Goal: Complete application form: Complete application form

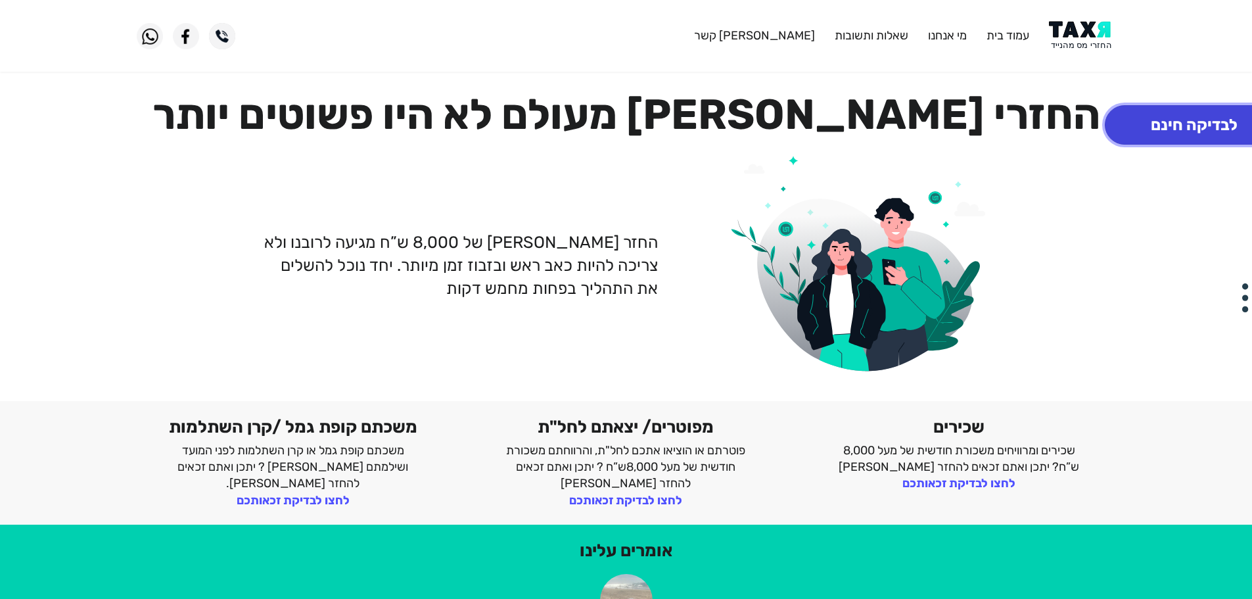
click at [1139, 129] on button "לבדיקה חינם" at bounding box center [1194, 124] width 179 height 39
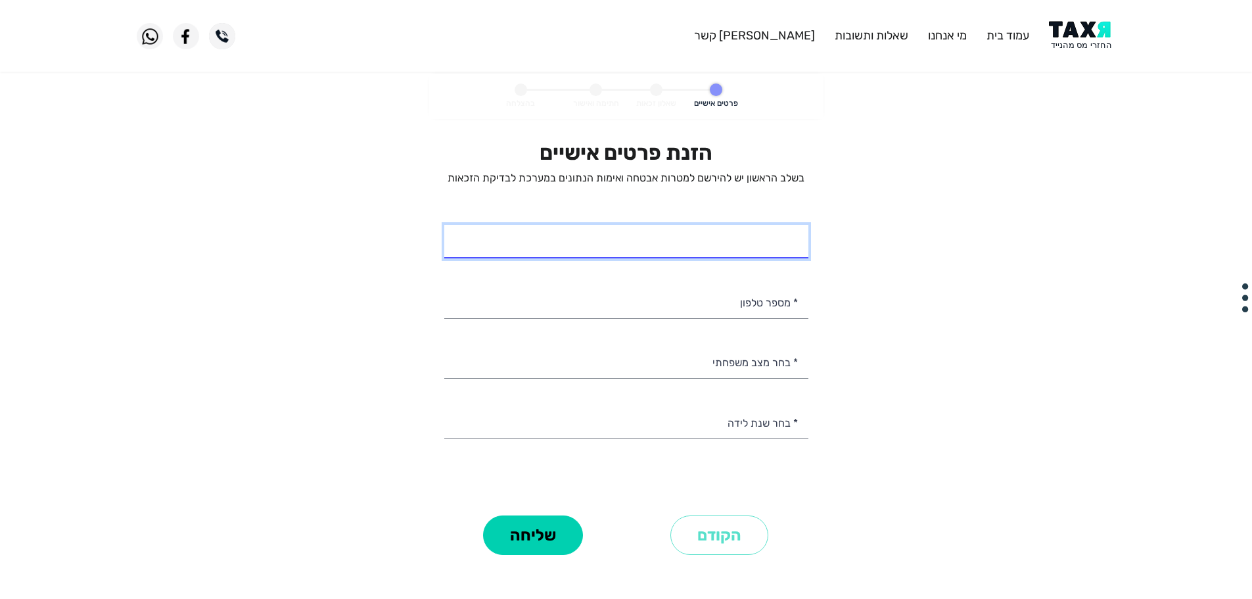
click at [695, 248] on input "* שם מלא" at bounding box center [626, 242] width 364 height 34
type input "[PERSON_NAME]"
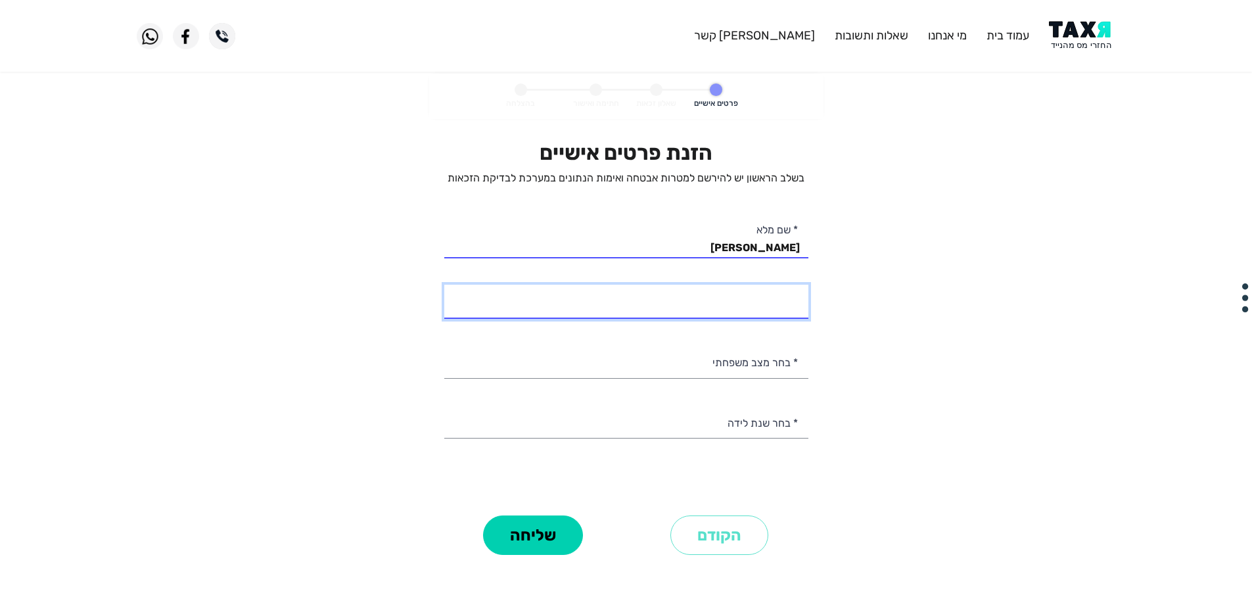
click at [766, 309] on input "* מספר טלפון" at bounding box center [626, 302] width 364 height 34
type input "053-3183636"
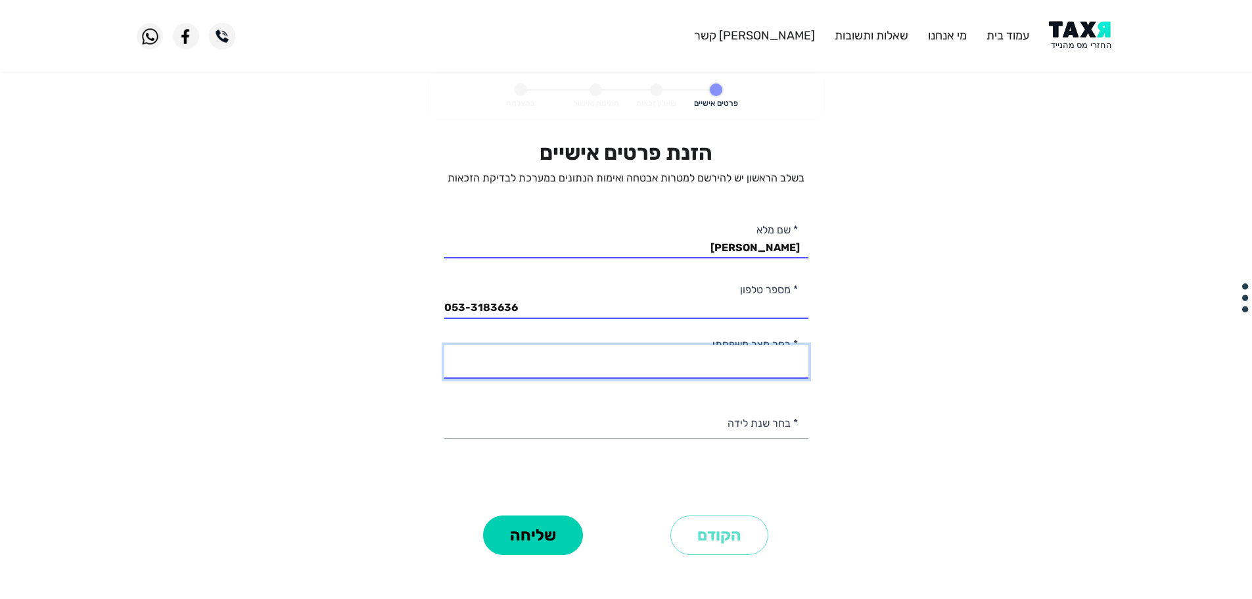
click at [729, 372] on select at bounding box center [626, 362] width 364 height 34
click at [727, 365] on select at bounding box center [626, 362] width 364 height 34
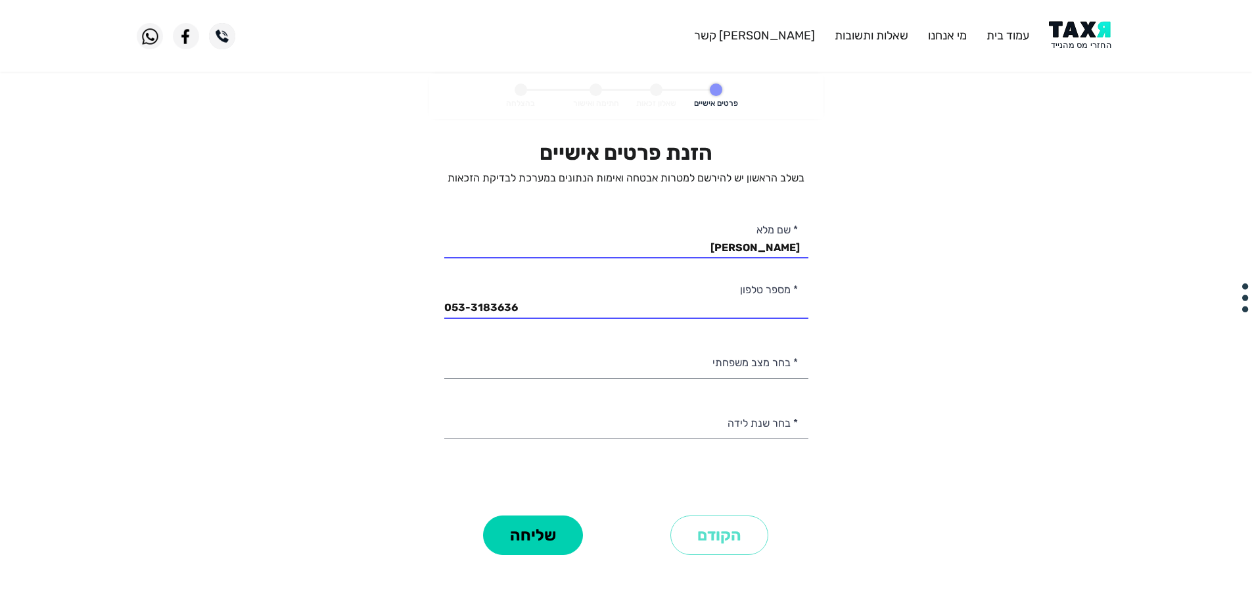
click at [846, 369] on personal-details "פרטים אישיים שאלון זכאות חתימה ואישור בהצלחה הזנת פרטים אישיים בשלב הראשון יש ל…" at bounding box center [626, 335] width 1252 height 522
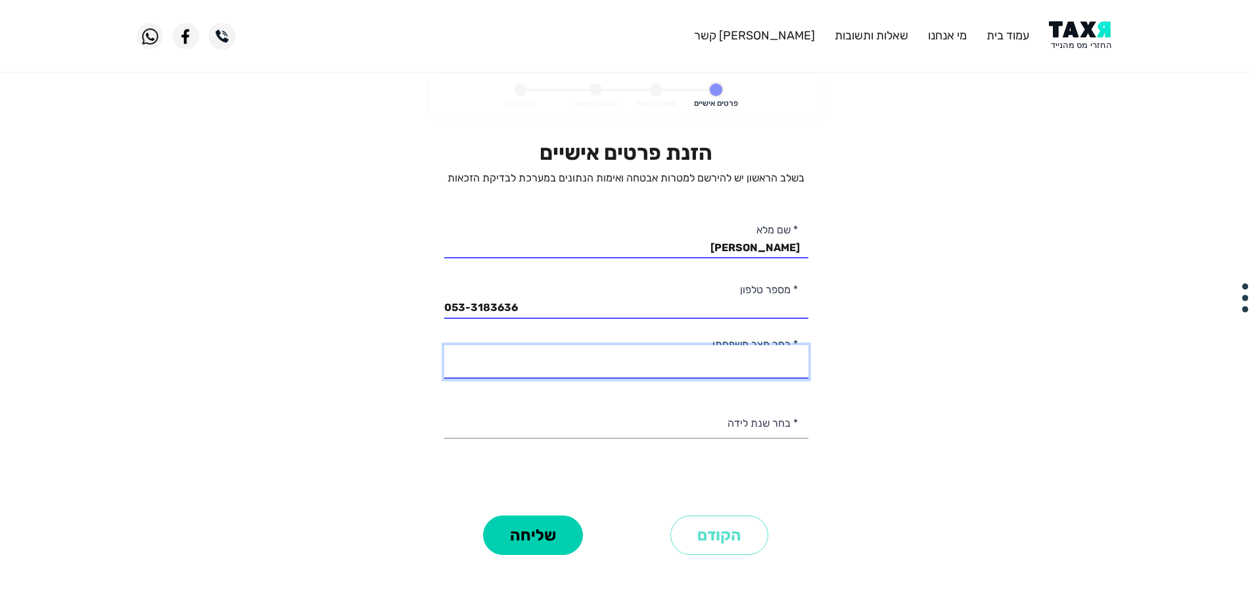
click at [744, 358] on select at bounding box center [626, 362] width 364 height 34
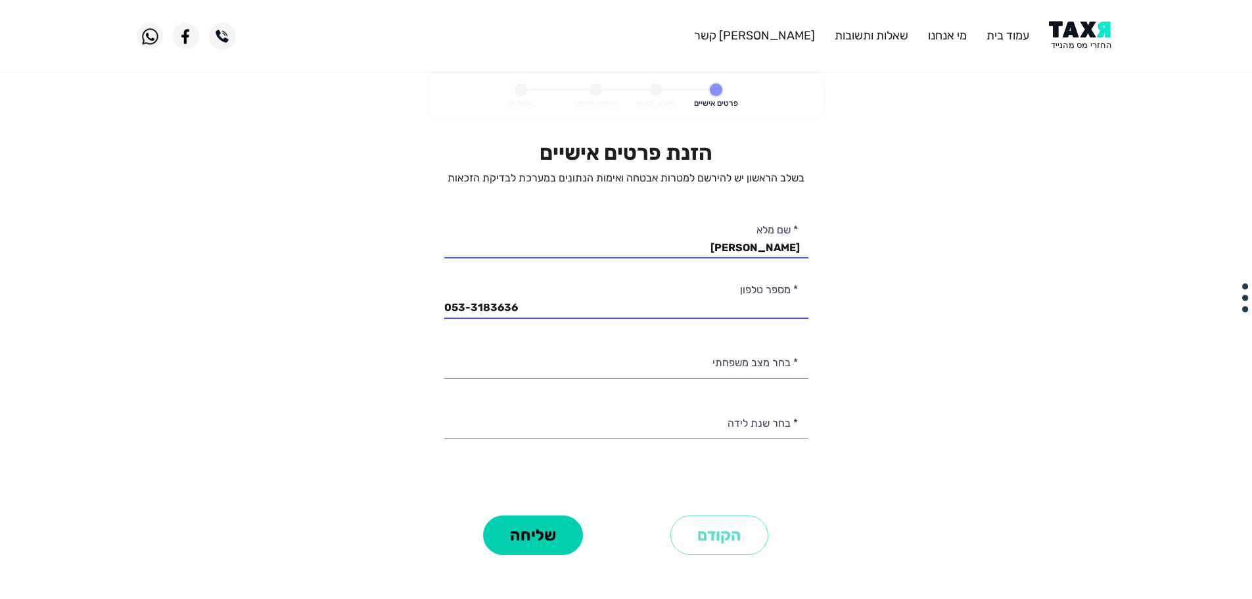
drag, startPoint x: 899, startPoint y: 306, endPoint x: 894, endPoint y: 313, distance: 8.6
click at [900, 306] on personal-details "פרטים אישיים שאלון זכאות חתימה ואישור בהצלחה הזנת פרטים אישיים בשלב הראשון יש ל…" at bounding box center [626, 335] width 1252 height 522
click at [733, 432] on select "2003 2002 2001 2000 1999 1998 1997 1996 1995 1994 1993 1992 1991 1990 1989 1988…" at bounding box center [626, 422] width 364 height 34
select select "10: 1994"
click at [444, 405] on select "2003 2002 2001 2000 1999 1998 1997 1996 1995 1994 1993 1992 1991 1990 1989 1988…" at bounding box center [626, 422] width 364 height 34
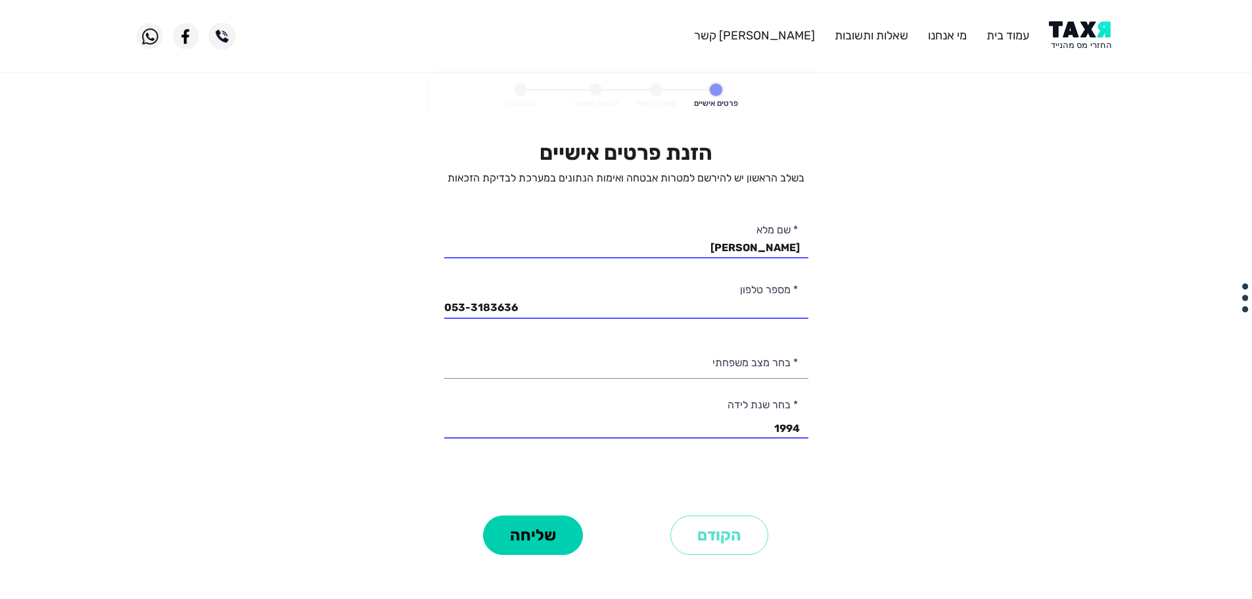
click at [865, 340] on personal-details "פרטים אישיים שאלון זכאות חתימה ואישור בהצלחה הזנת פרטים אישיים בשלב הראשון יש ל…" at bounding box center [626, 335] width 1252 height 522
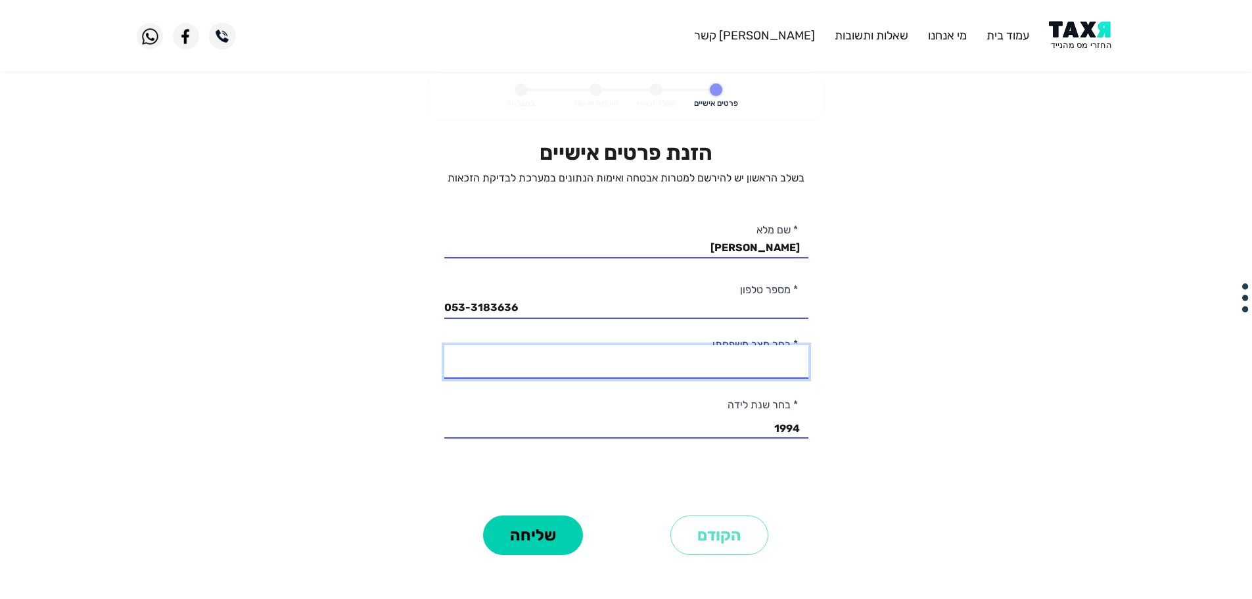
click at [601, 348] on select at bounding box center [626, 362] width 364 height 34
click at [557, 368] on select at bounding box center [626, 362] width 364 height 34
drag, startPoint x: 560, startPoint y: 366, endPoint x: 575, endPoint y: 354, distance: 19.2
click at [564, 361] on select at bounding box center [626, 362] width 364 height 34
drag, startPoint x: 575, startPoint y: 354, endPoint x: 607, endPoint y: 346, distance: 33.1
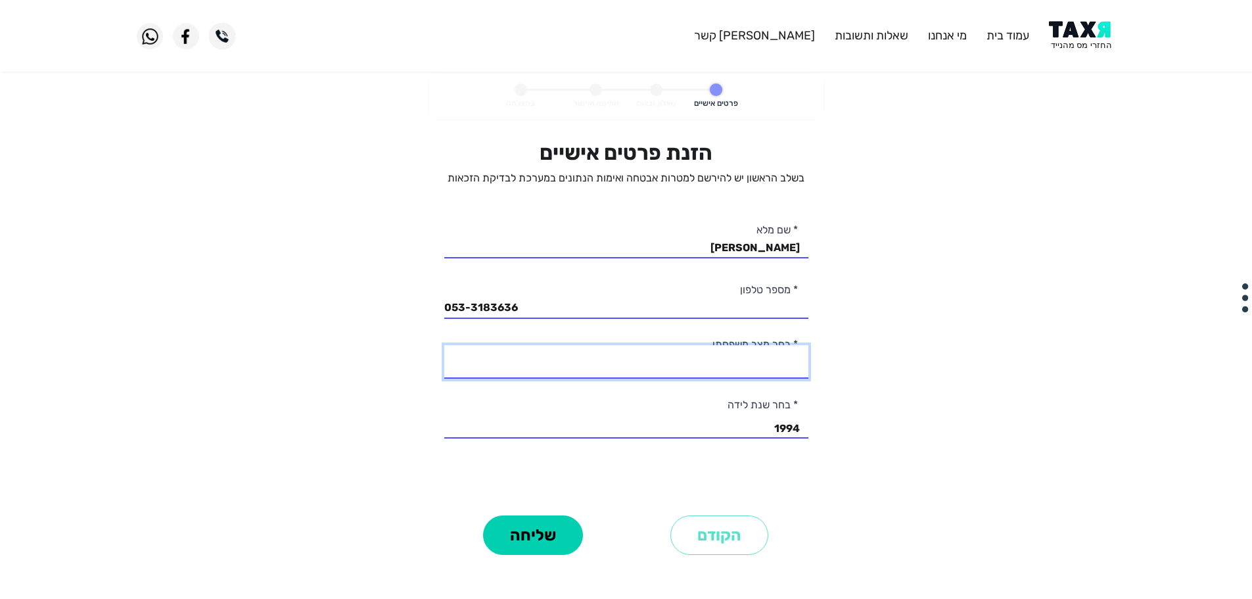
click at [576, 354] on select at bounding box center [626, 362] width 364 height 34
click at [616, 346] on select at bounding box center [626, 362] width 364 height 34
drag, startPoint x: 738, startPoint y: 361, endPoint x: 759, endPoint y: 375, distance: 25.1
click at [745, 365] on select at bounding box center [626, 362] width 364 height 34
click at [760, 375] on select at bounding box center [626, 362] width 364 height 34
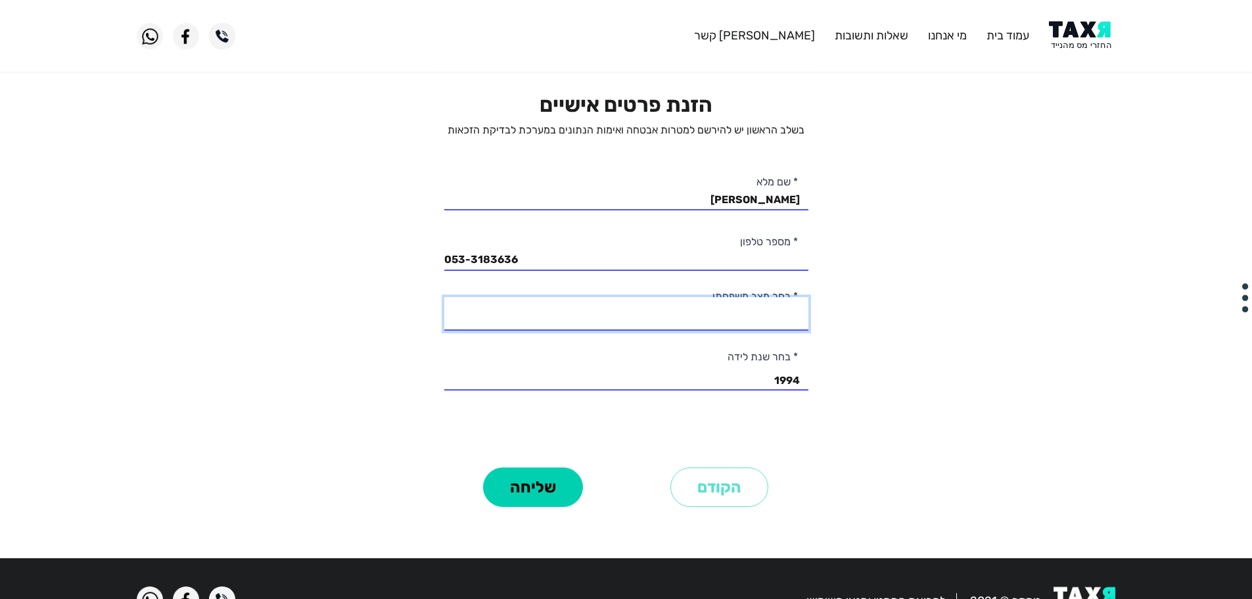
scroll to position [93, 0]
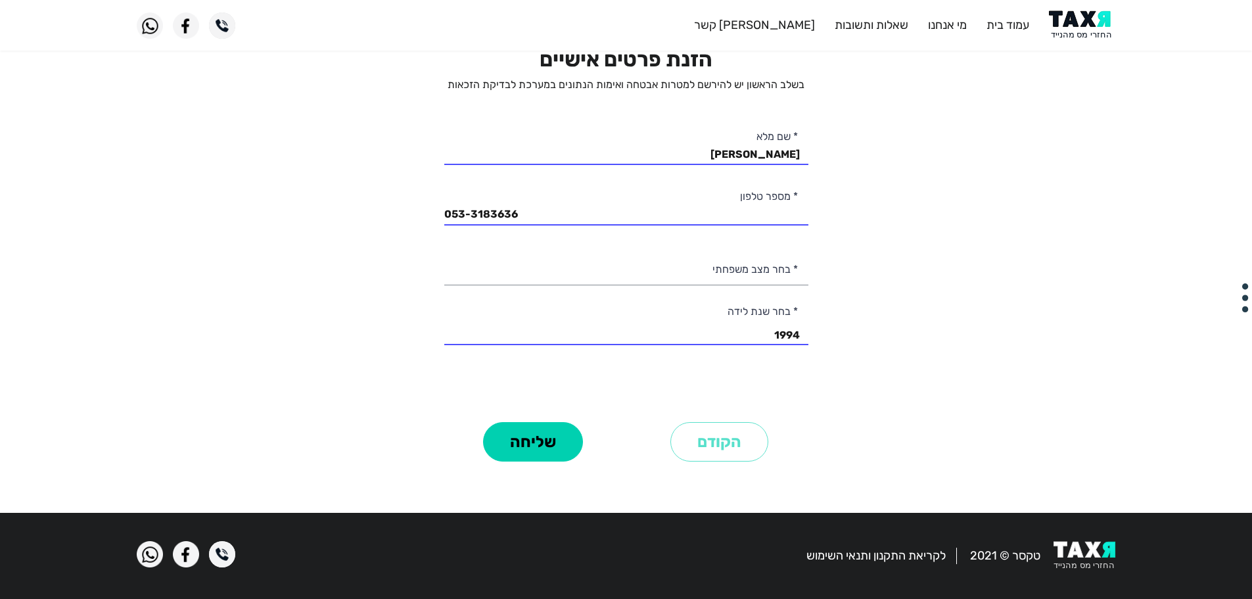
click at [769, 308] on label "* בחר שנת לידה" at bounding box center [762, 311] width 70 height 14
click at [769, 292] on div "הזנת פרטים אישיים בשלב הראשון יש להירשם למטרות אבטחה ואימות הנתונים במערכת לבדי…" at bounding box center [626, 232] width 364 height 371
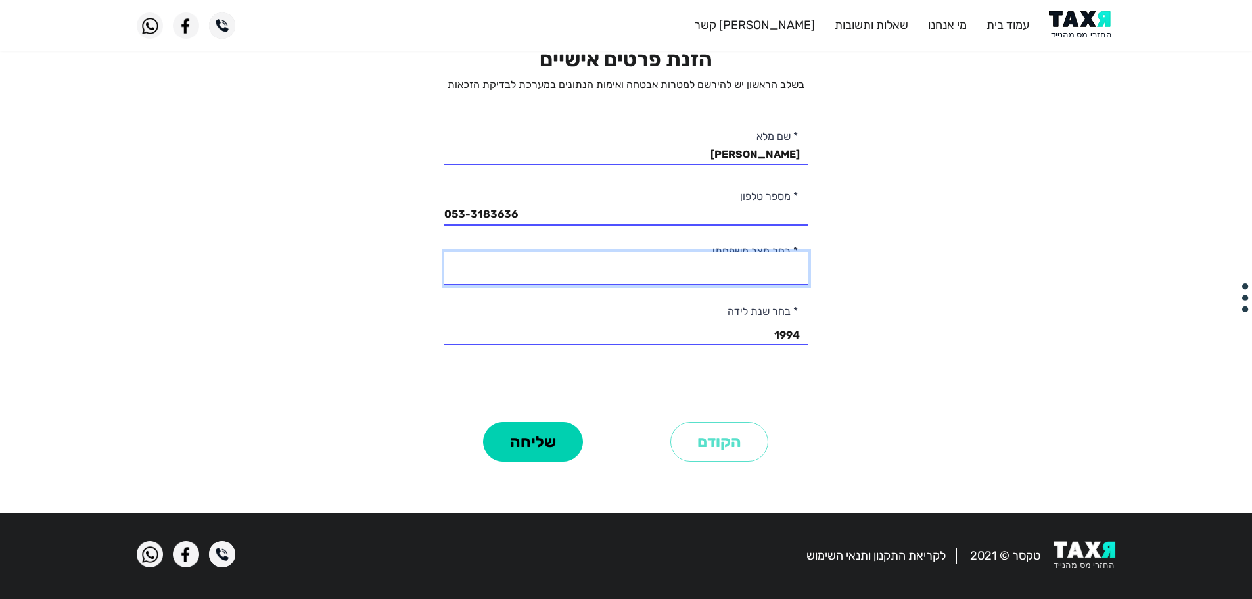
click at [765, 252] on select at bounding box center [626, 269] width 364 height 34
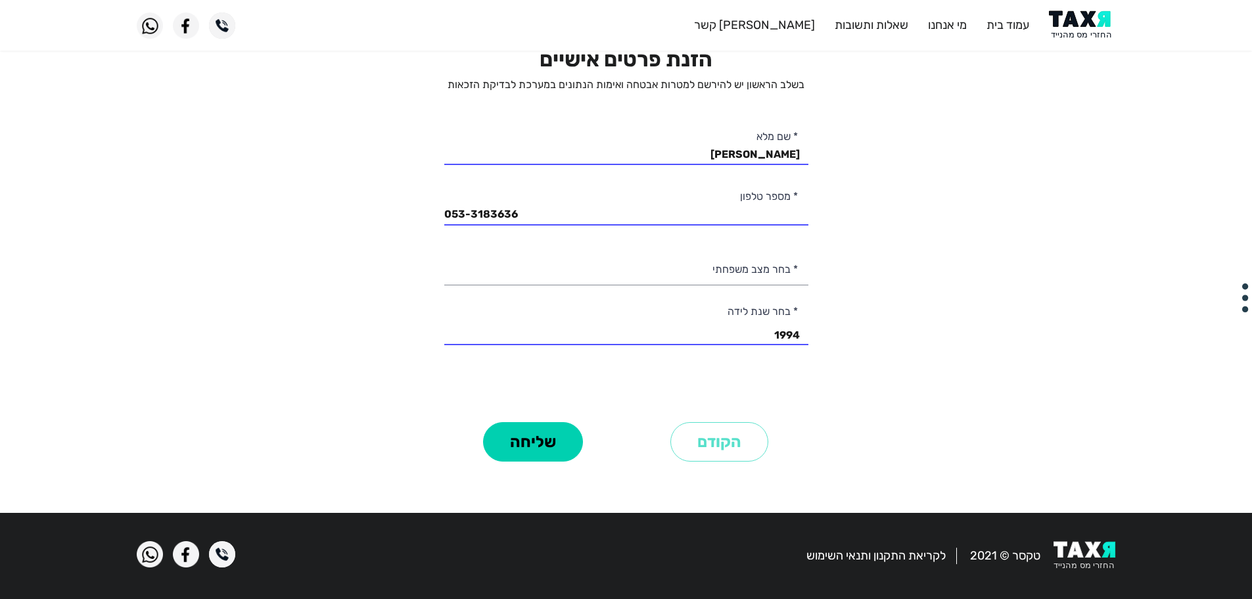
click at [762, 233] on div "הזנת פרטים אישיים בשלב הראשון יש להירשם למטרות אבטחה ואימות הנתונים במערכת לבדי…" at bounding box center [626, 232] width 364 height 371
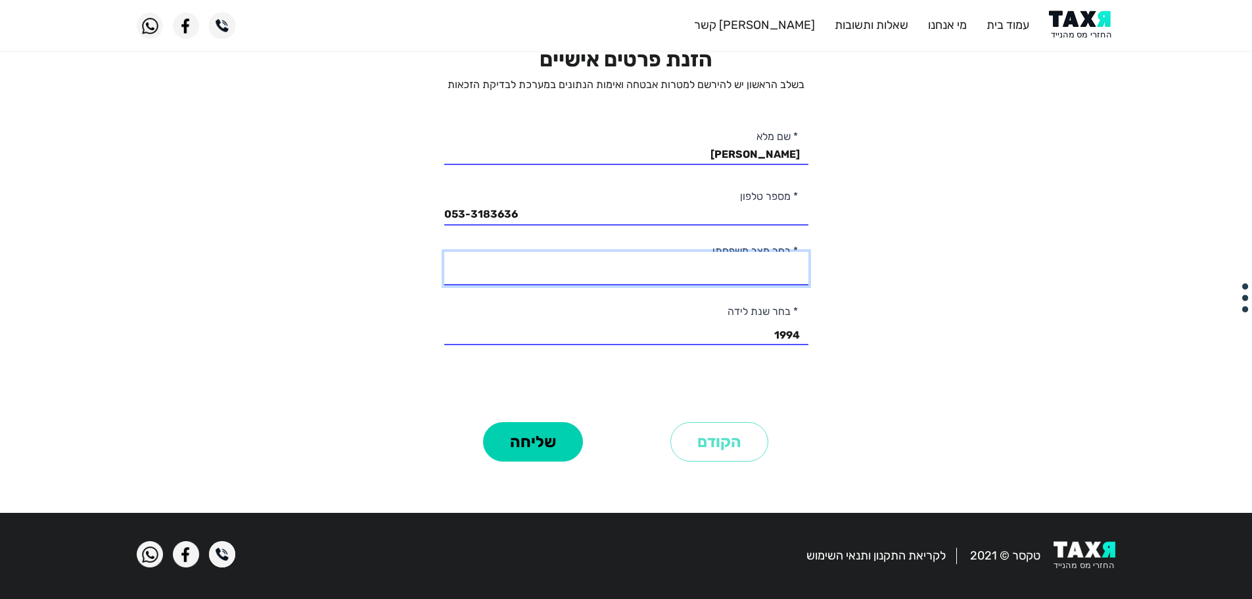
click at [754, 279] on select at bounding box center [626, 269] width 364 height 34
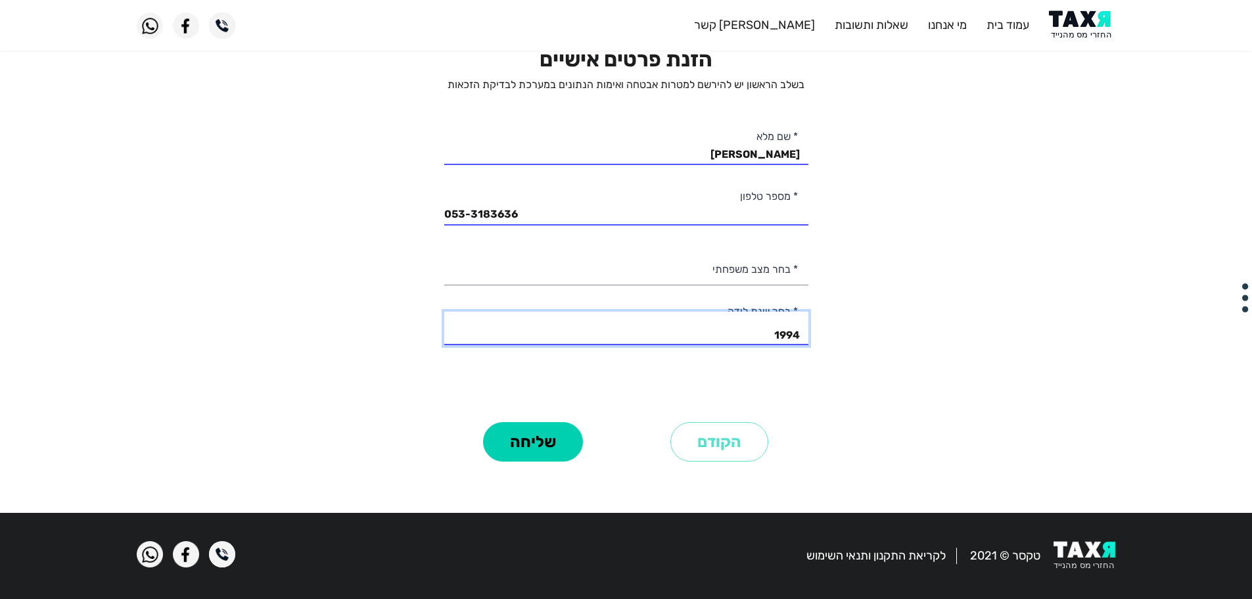
click at [642, 343] on div "2003 2002 2001 2000 1999 1998 1997 1996 1995 1994 1993 1992 1991 1990 1989 1988…" at bounding box center [626, 328] width 364 height 34
click at [525, 435] on button "שליחה" at bounding box center [533, 441] width 100 height 39
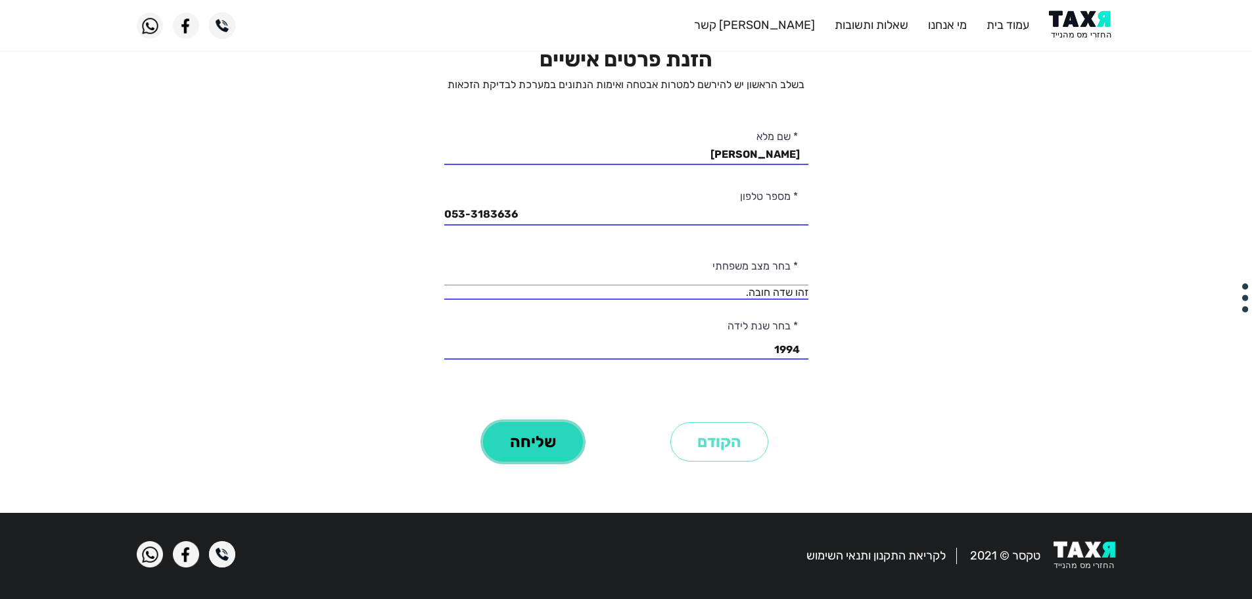
click at [525, 434] on button "שליחה" at bounding box center [533, 441] width 100 height 39
click at [618, 285] on select at bounding box center [626, 269] width 364 height 34
drag, startPoint x: 1055, startPoint y: 183, endPoint x: 1079, endPoint y: 112, distance: 74.8
click at [1057, 172] on personal-details "פרטים אישיים שאלון זכאות חתימה ואישור בהצלחה הזנת פרטים אישיים בשלב הראשון יש ל…" at bounding box center [626, 241] width 1252 height 522
